Goal: Information Seeking & Learning: Learn about a topic

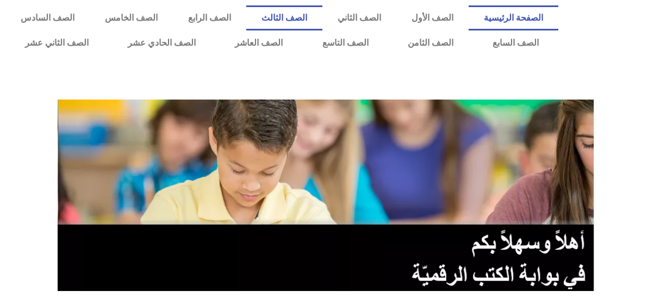
click at [322, 16] on link "الصف الثالث" at bounding box center [284, 17] width 76 height 25
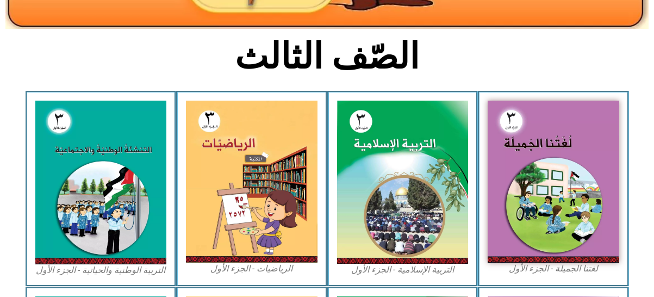
scroll to position [246, 0]
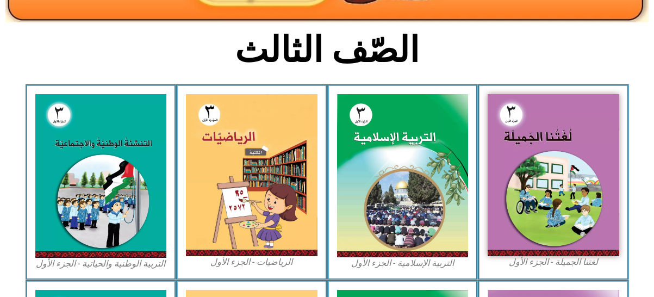
click at [245, 149] on img at bounding box center [252, 175] width 132 height 162
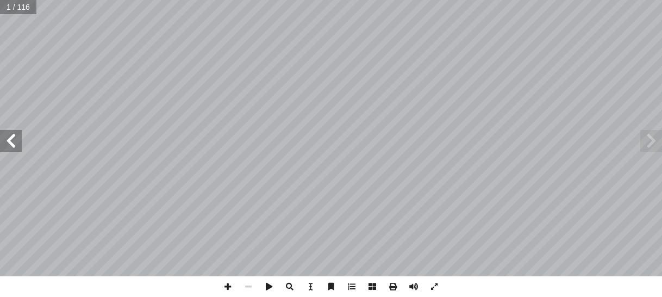
click at [15, 144] on span at bounding box center [11, 141] width 22 height 22
click at [15, 141] on span at bounding box center [11, 141] width 22 height 22
click at [21, 143] on span at bounding box center [11, 141] width 22 height 22
click at [14, 142] on span at bounding box center [11, 141] width 22 height 22
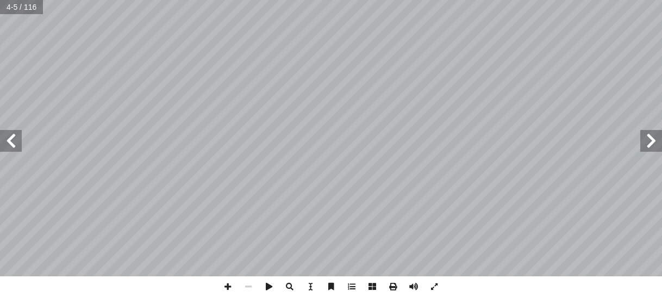
click at [12, 141] on span at bounding box center [11, 141] width 22 height 22
click at [14, 140] on span at bounding box center [11, 141] width 22 height 22
click at [14, 143] on span at bounding box center [11, 141] width 22 height 22
click at [13, 144] on span at bounding box center [11, 141] width 22 height 22
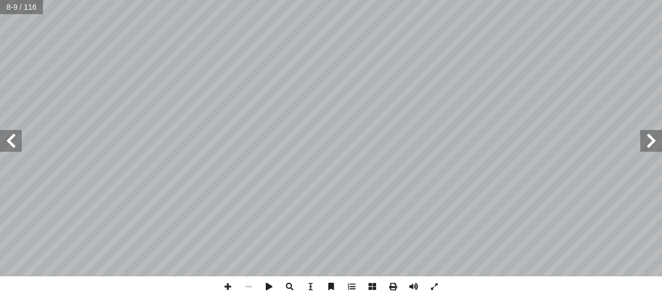
click at [9, 140] on span at bounding box center [11, 141] width 22 height 22
click at [13, 146] on span at bounding box center [11, 141] width 22 height 22
click at [17, 145] on span at bounding box center [11, 141] width 22 height 22
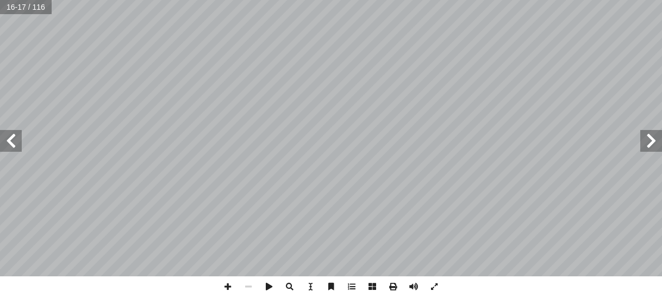
click at [16, 146] on span at bounding box center [11, 141] width 22 height 22
click at [7, 145] on span at bounding box center [11, 141] width 22 height 22
click at [16, 141] on span at bounding box center [11, 141] width 22 height 22
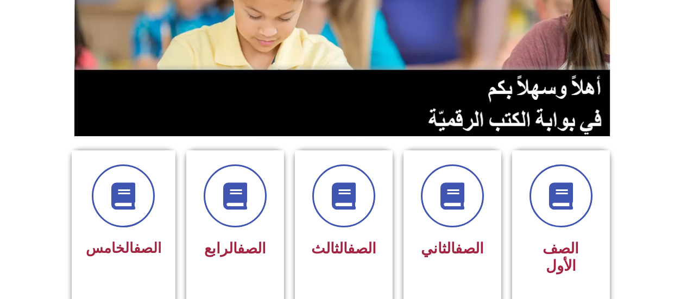
scroll to position [158, 0]
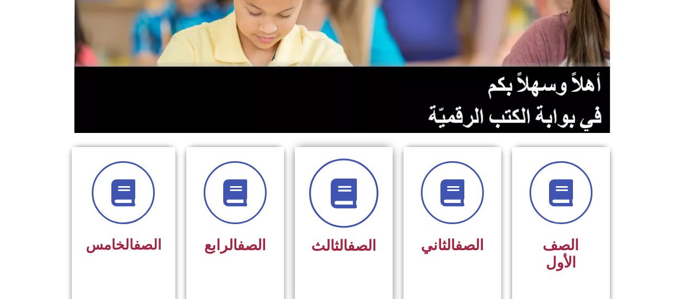
click at [344, 207] on span at bounding box center [344, 194] width 70 height 70
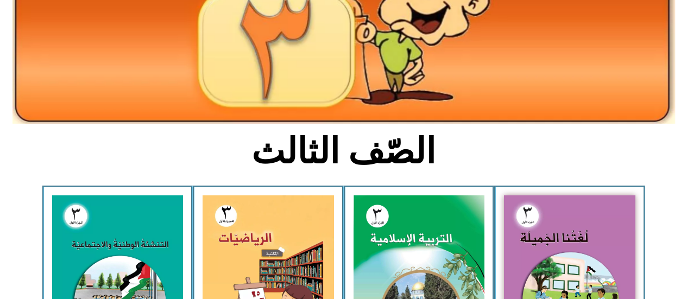
scroll to position [160, 0]
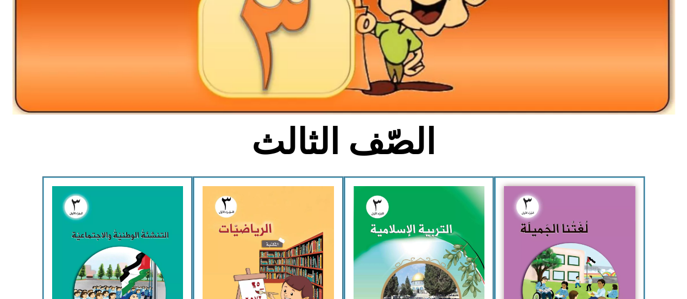
click at [589, 220] on img at bounding box center [570, 267] width 132 height 162
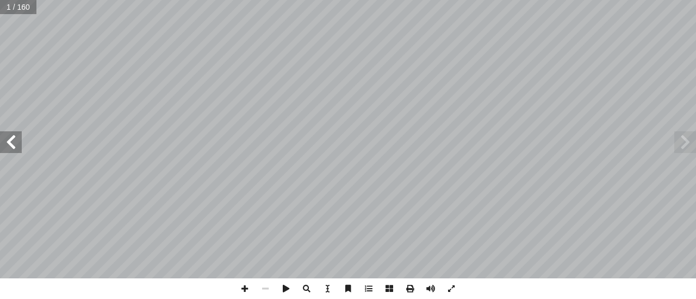
click at [14, 5] on input "text" at bounding box center [18, 7] width 36 height 14
type input "**"
click at [18, 144] on span at bounding box center [11, 143] width 22 height 22
